Goal: Transaction & Acquisition: Purchase product/service

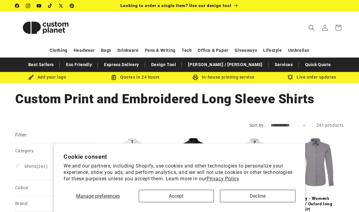
click at [286, 202] on button "Decline" at bounding box center [257, 196] width 75 height 12
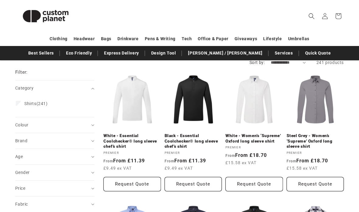
scroll to position [63, 0]
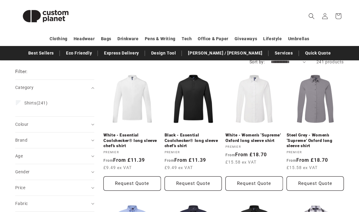
click at [129, 132] on link "White - Essential Coolchecker® long sleeve chef’s shirt" at bounding box center [131, 140] width 57 height 16
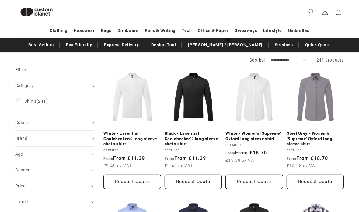
scroll to position [54, 0]
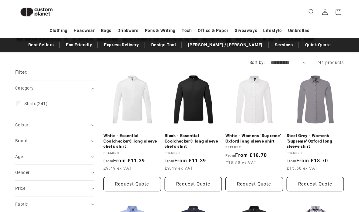
click at [23, 122] on span "Colour (0)" at bounding box center [21, 124] width 13 height 5
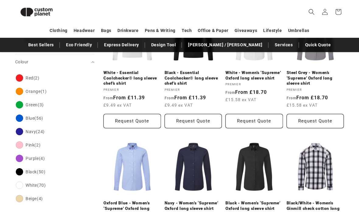
scroll to position [119, 0]
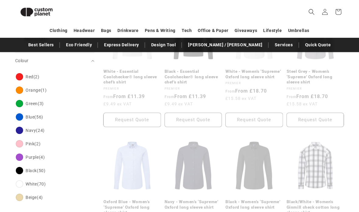
scroll to position [143, 0]
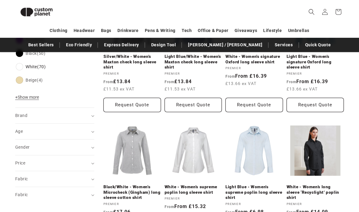
scroll to position [263, 0]
click at [23, 144] on summary "Gender (0)" at bounding box center [54, 148] width 79 height 16
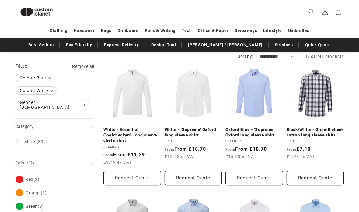
scroll to position [53, 0]
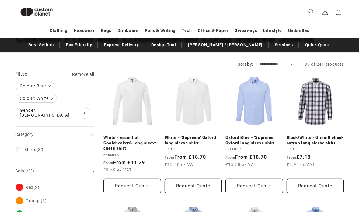
click at [204, 135] on link "White - ‘Supreme’ Oxford long sleeve shirt" at bounding box center [193, 140] width 57 height 11
